Goal: Obtain resource: Obtain resource

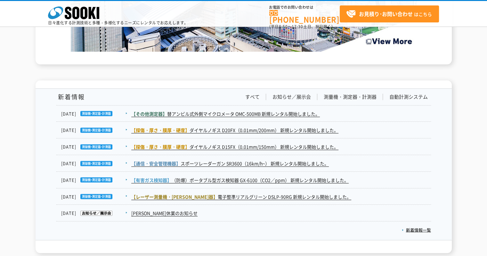
scroll to position [1110, 0]
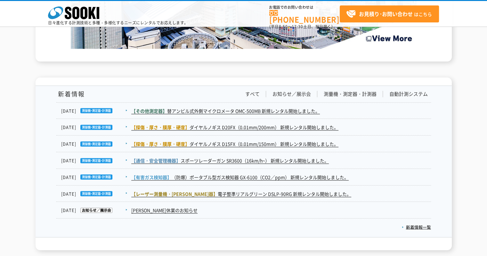
click at [265, 191] on link "【レーザー測量機・[PERSON_NAME]器】 電子整準リアルグリーン DSLP-90RG 新規レンタル開始しました。" at bounding box center [241, 193] width 220 height 7
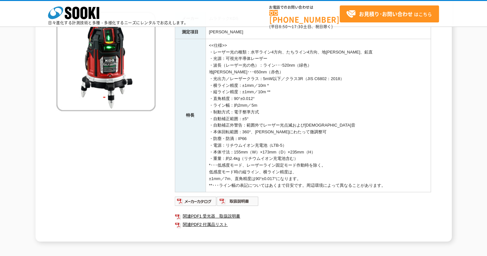
scroll to position [79, 0]
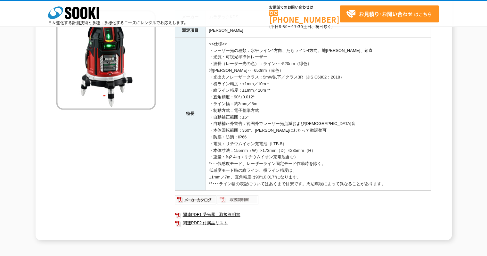
click at [232, 195] on img at bounding box center [238, 199] width 42 height 10
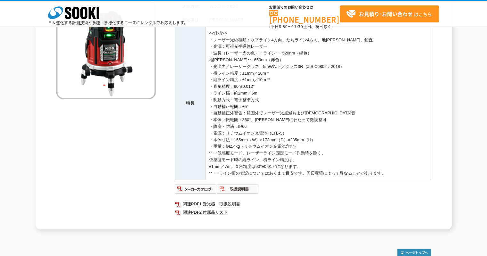
scroll to position [91, 0]
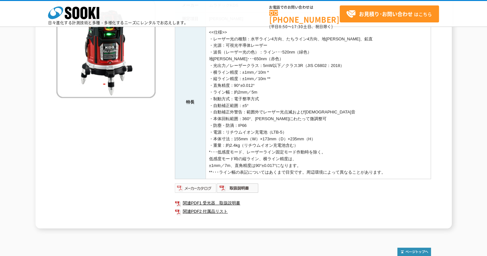
click at [197, 191] on img at bounding box center [196, 188] width 42 height 10
click at [247, 187] on img at bounding box center [238, 188] width 42 height 10
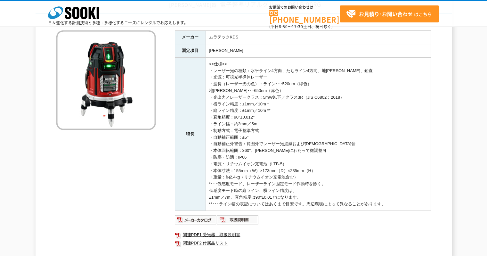
scroll to position [59, 0]
